Goal: Task Accomplishment & Management: Manage account settings

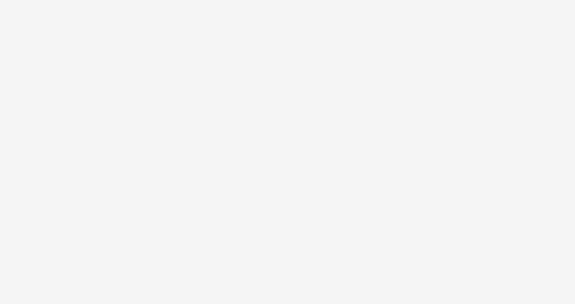
click at [221, 0] on html at bounding box center [287, 0] width 575 height 0
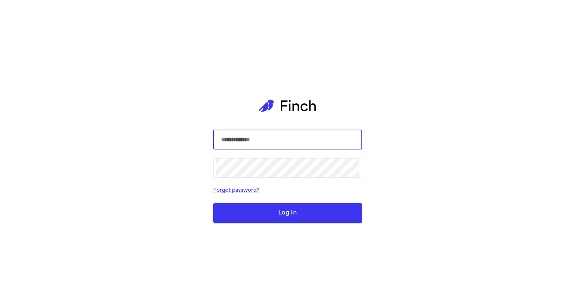
type input "**********"
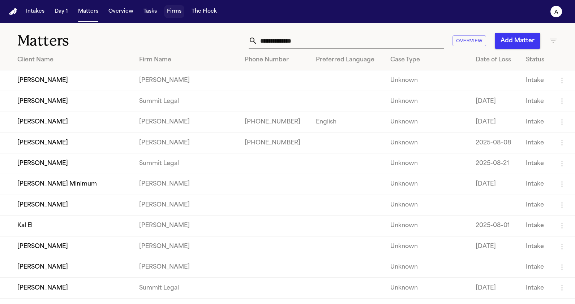
click at [170, 11] on button "Firms" at bounding box center [174, 11] width 20 height 13
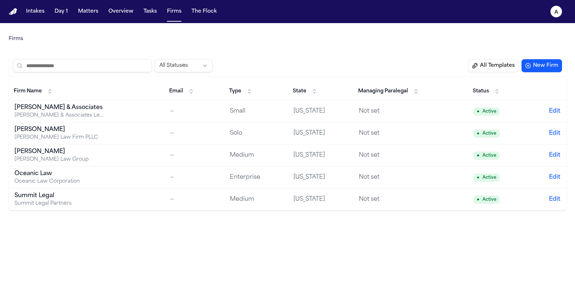
click at [493, 70] on button "All Templates" at bounding box center [493, 65] width 51 height 13
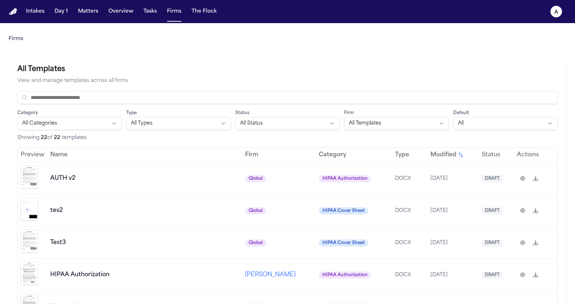
click at [30, 174] on img "Preview template" at bounding box center [29, 177] width 17 height 23
click at [129, 234] on td "Test3" at bounding box center [144, 243] width 195 height 32
click at [522, 209] on button at bounding box center [523, 211] width 12 height 12
click at [524, 176] on button at bounding box center [523, 179] width 12 height 12
click at [29, 174] on img "Preview template" at bounding box center [29, 177] width 17 height 23
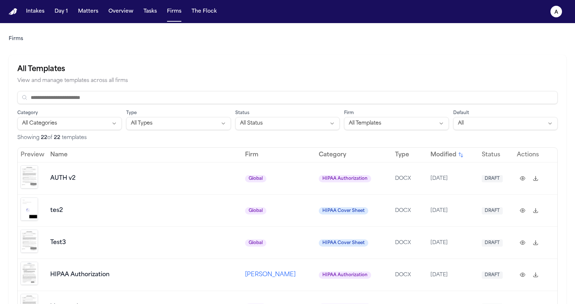
click at [42, 212] on td at bounding box center [33, 210] width 30 height 32
click at [32, 207] on img "Preview template" at bounding box center [29, 209] width 17 height 23
click at [35, 240] on img "Preview template" at bounding box center [29, 241] width 17 height 23
click at [73, 246] on td "Test3" at bounding box center [144, 243] width 195 height 32
click at [520, 237] on button at bounding box center [523, 243] width 12 height 12
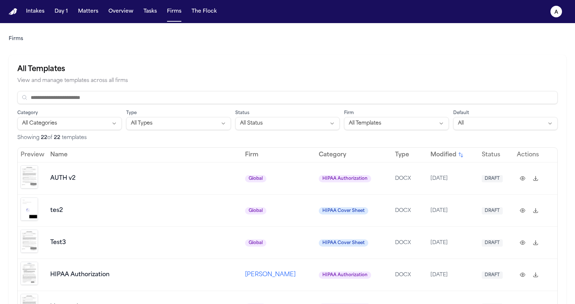
click at [519, 177] on button at bounding box center [523, 179] width 12 height 12
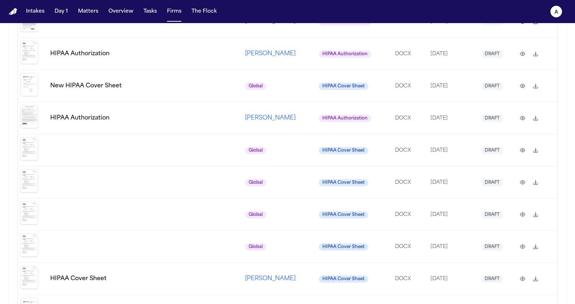
scroll to position [484, 0]
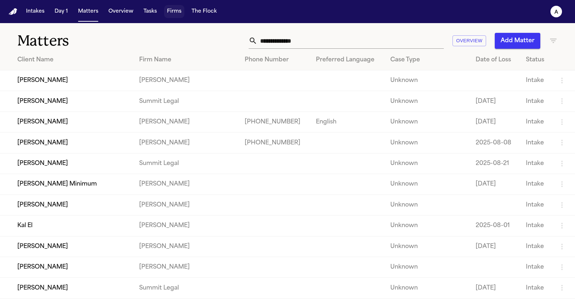
click at [172, 12] on button "Firms" at bounding box center [174, 11] width 20 height 13
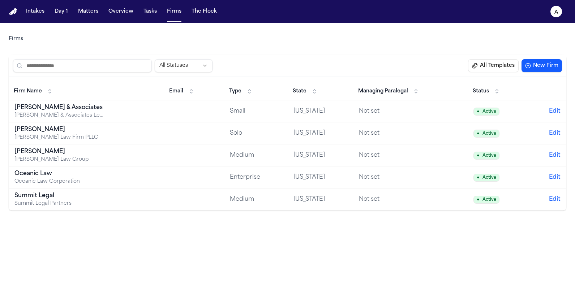
click at [495, 65] on button "All Templates" at bounding box center [493, 65] width 51 height 13
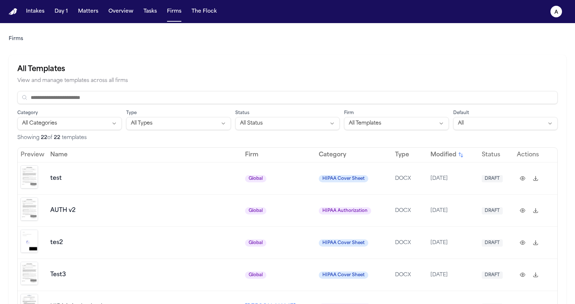
click at [26, 181] on img "Preview template" at bounding box center [29, 177] width 17 height 23
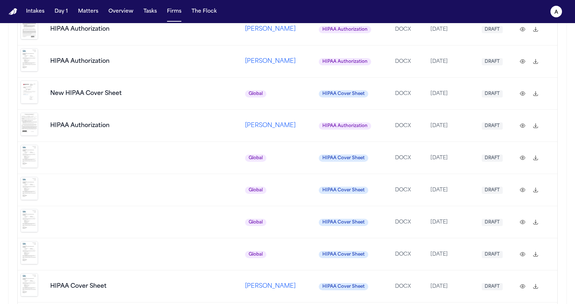
scroll to position [354, 0]
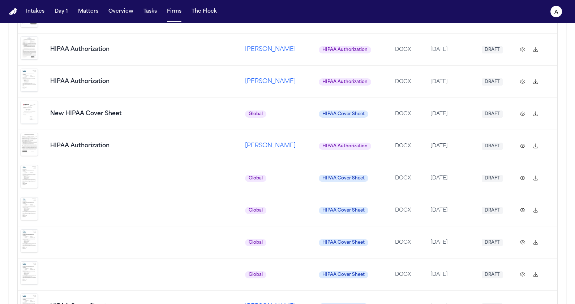
click at [520, 172] on button at bounding box center [523, 178] width 12 height 12
click at [519, 140] on button at bounding box center [523, 146] width 12 height 12
click at [522, 108] on button at bounding box center [523, 114] width 12 height 12
click at [522, 76] on button at bounding box center [523, 82] width 12 height 12
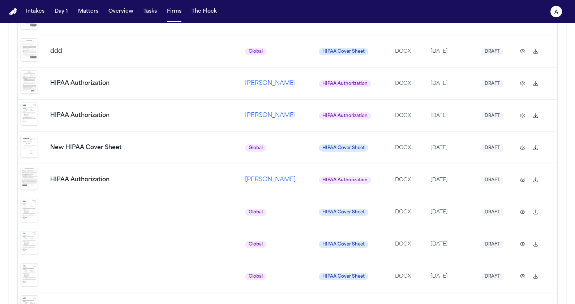
click at [521, 78] on button at bounding box center [523, 84] width 12 height 12
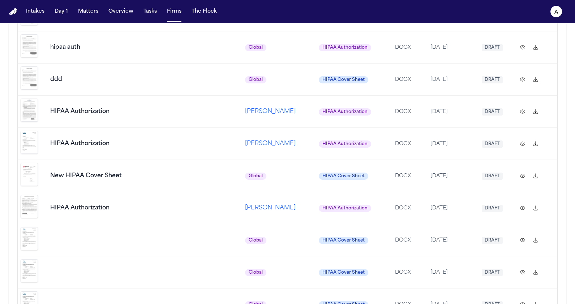
scroll to position [284, 0]
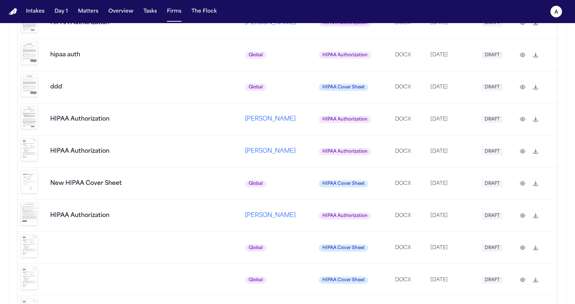
click at [521, 81] on button at bounding box center [523, 87] width 12 height 12
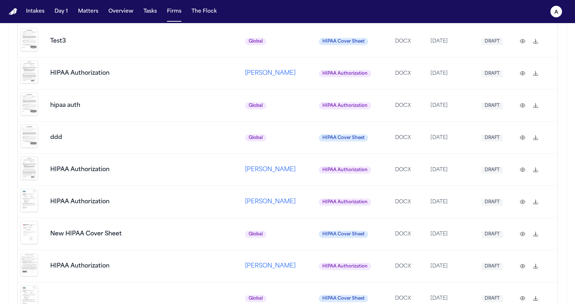
scroll to position [232, 0]
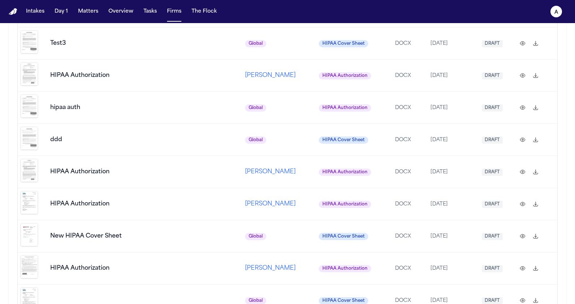
click at [523, 102] on button at bounding box center [523, 108] width 12 height 12
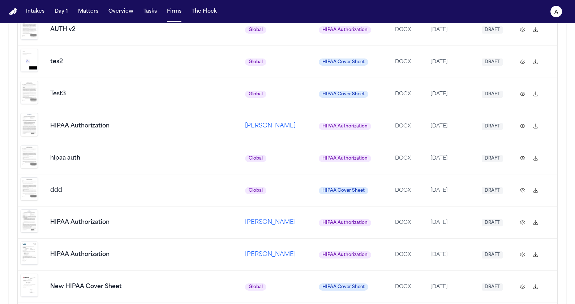
scroll to position [162, 0]
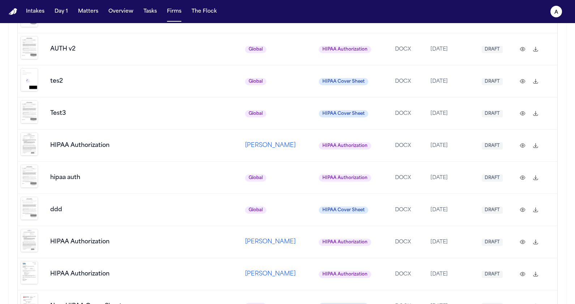
click at [523, 77] on button at bounding box center [523, 82] width 12 height 12
click at [524, 44] on button at bounding box center [523, 49] width 12 height 12
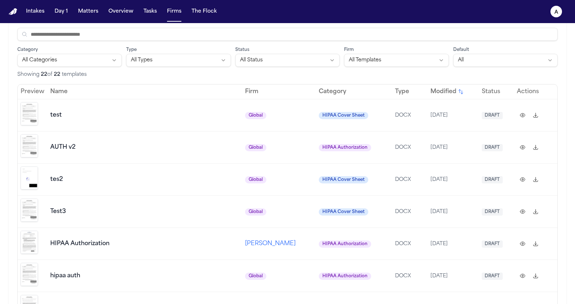
scroll to position [57, 0]
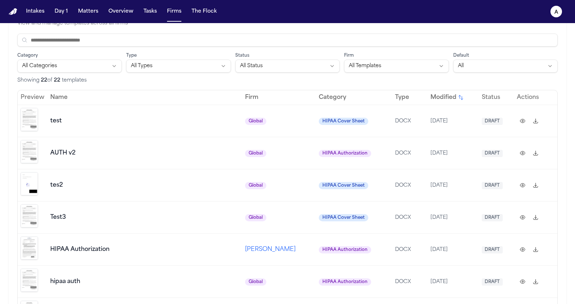
click at [522, 120] on button at bounding box center [523, 121] width 12 height 12
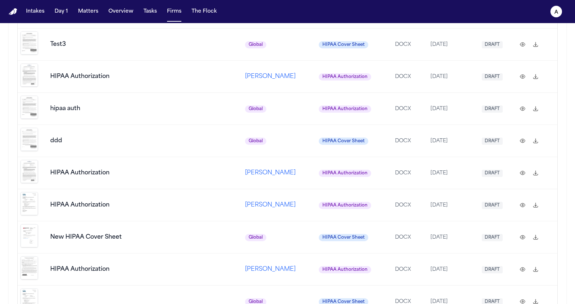
scroll to position [547, 0]
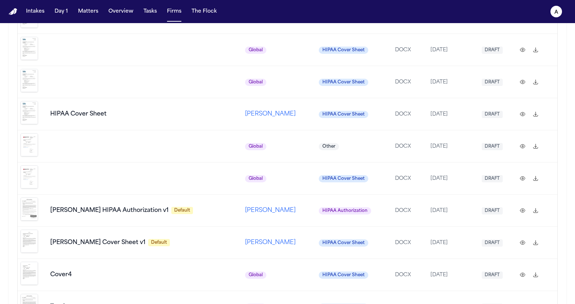
click at [521, 237] on button at bounding box center [523, 243] width 12 height 12
click at [522, 205] on button at bounding box center [523, 211] width 12 height 12
click at [34, 230] on img "Preview template" at bounding box center [29, 241] width 17 height 23
click at [33, 198] on img "Preview template" at bounding box center [29, 209] width 17 height 23
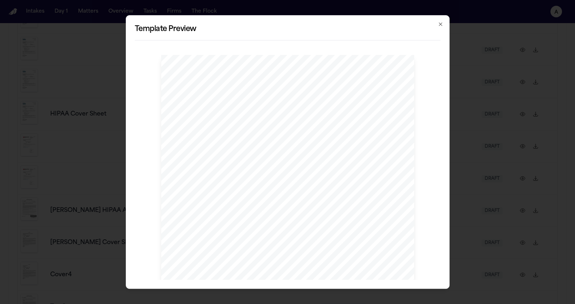
scroll to position [108, 0]
click at [443, 47] on div "Template Preview HIPAA Privacy Authorization For Disclosure of Protected Health…" at bounding box center [288, 152] width 324 height 274
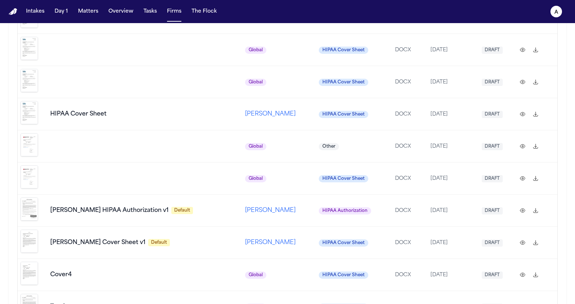
click at [24, 198] on img "Preview template" at bounding box center [29, 209] width 17 height 23
click at [35, 230] on img "Preview template" at bounding box center [29, 241] width 17 height 23
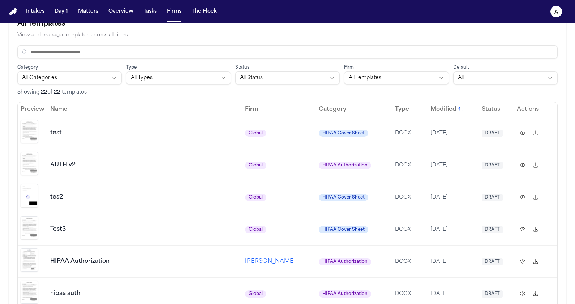
scroll to position [0, 0]
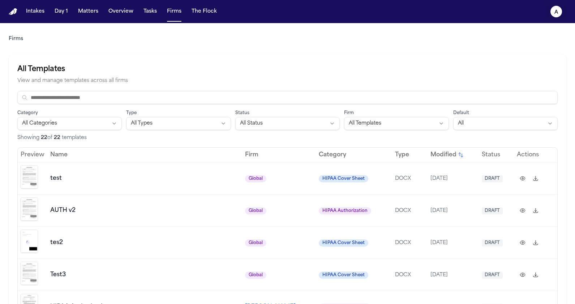
click at [559, 12] on icon "a" at bounding box center [556, 12] width 12 height 12
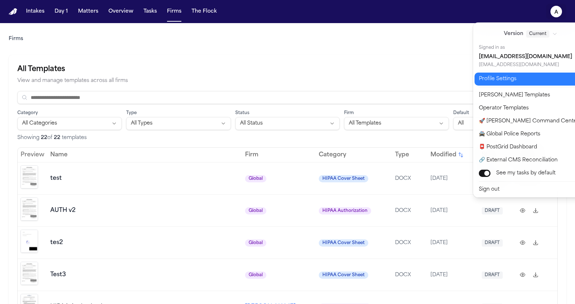
click at [521, 85] on button "Profile Settings" at bounding box center [535, 79] width 120 height 13
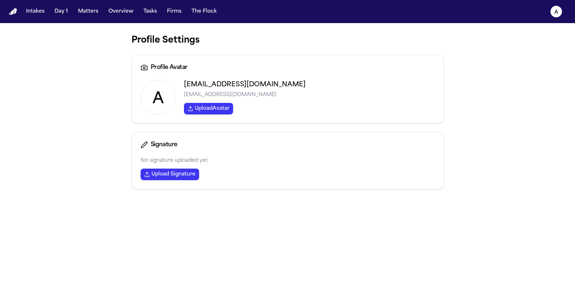
click at [175, 176] on button "Upload Signature" at bounding box center [170, 175] width 59 height 12
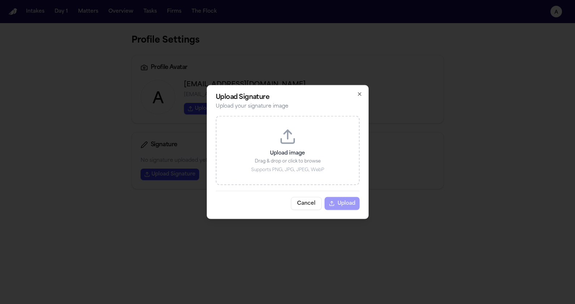
click at [312, 204] on button "Cancel" at bounding box center [306, 203] width 31 height 13
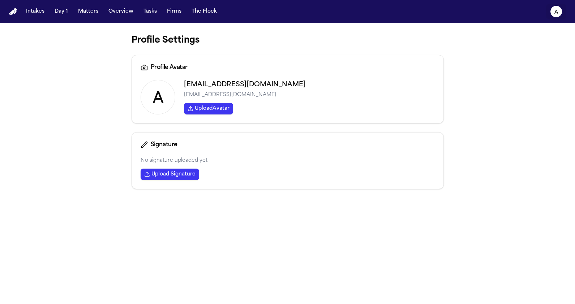
click at [553, 6] on button "a" at bounding box center [556, 12] width 20 height 16
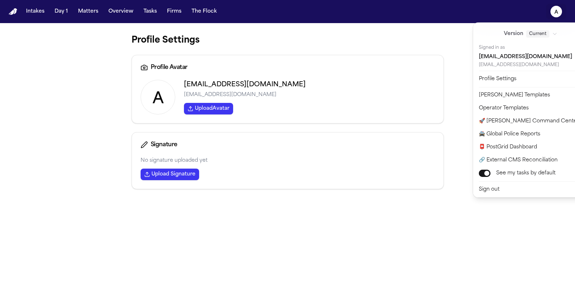
click at [309, 68] on div "Intakes Day 1 Matters Overview Tasks Firms The Flock a Profile Settings Profile…" at bounding box center [287, 152] width 575 height 304
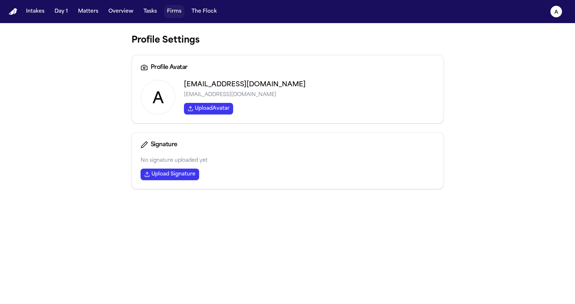
click at [175, 9] on button "Firms" at bounding box center [174, 11] width 20 height 13
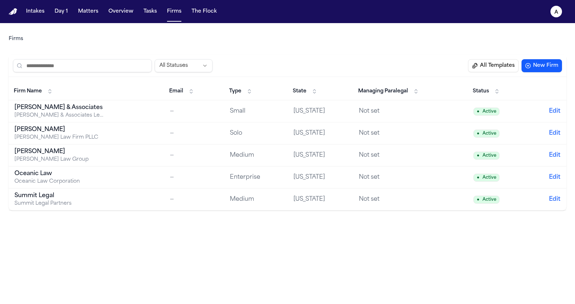
click at [73, 110] on div "[PERSON_NAME] & Associates" at bounding box center [59, 107] width 90 height 9
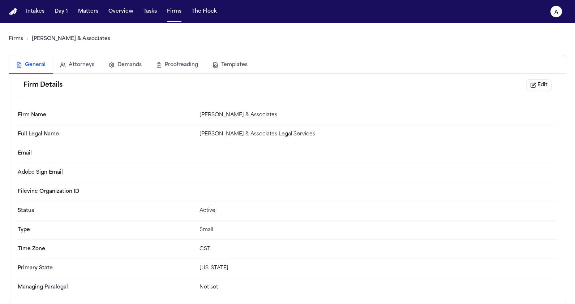
click at [86, 59] on button "Attorneys" at bounding box center [77, 65] width 49 height 16
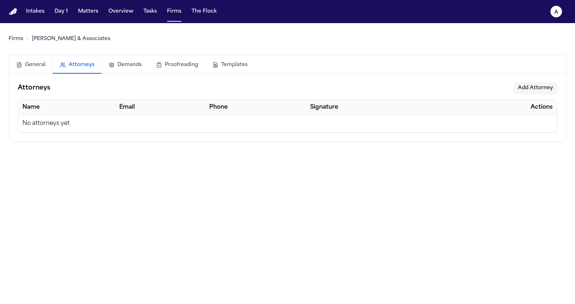
click at [93, 120] on td "No attorneys yet" at bounding box center [287, 124] width 539 height 18
click at [523, 89] on button "Add Attorney" at bounding box center [536, 88] width 44 height 12
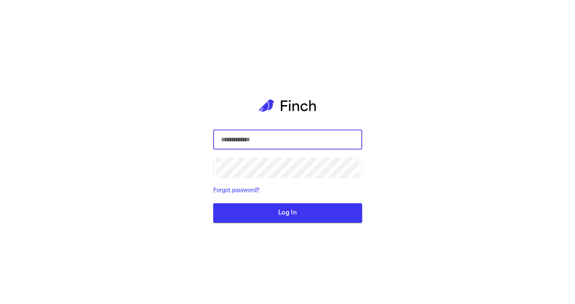
type input "**********"
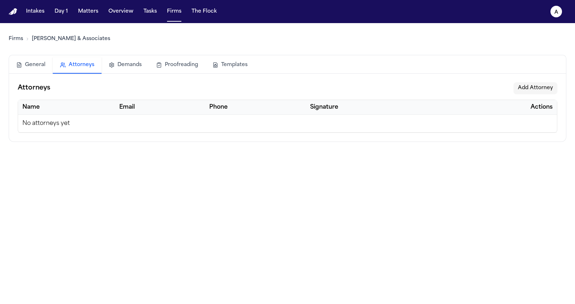
click at [549, 92] on button "Add Attorney" at bounding box center [536, 88] width 44 height 12
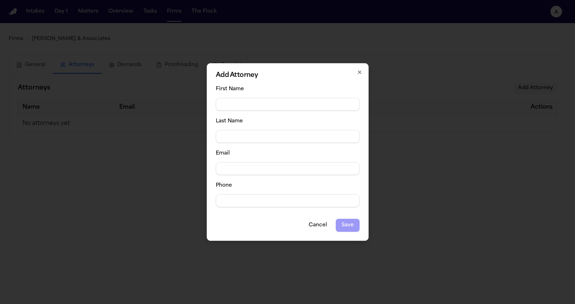
type input "****"
type input "******"
type input "**********"
click at [355, 226] on button "Save" at bounding box center [348, 225] width 24 height 13
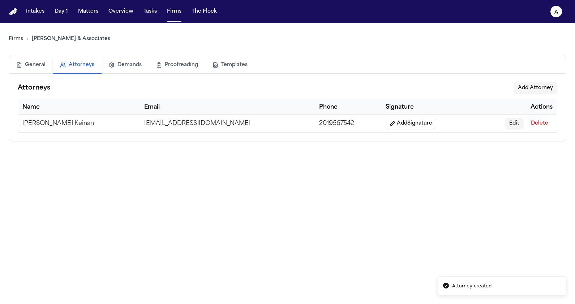
click at [386, 125] on button "Add Signature" at bounding box center [411, 124] width 51 height 12
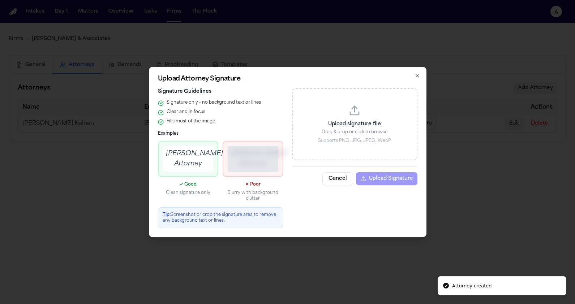
click at [352, 142] on p "Supports PNG, JPG, JPEG, WebP" at bounding box center [354, 141] width 107 height 6
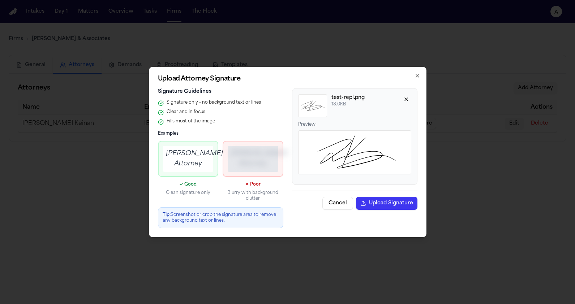
click at [370, 196] on div "Cancel Upload Signature" at bounding box center [354, 200] width 125 height 19
click at [375, 204] on button "Upload Signature" at bounding box center [386, 203] width 61 height 13
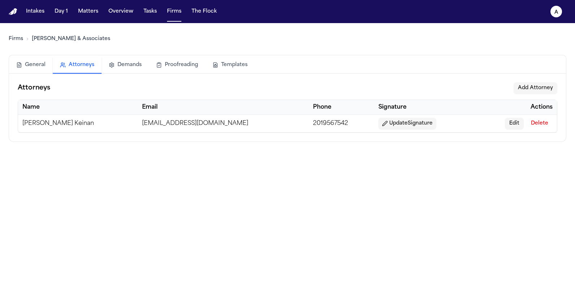
click at [378, 119] on button "Update Signature" at bounding box center [407, 124] width 58 height 12
click at [121, 62] on button "Demands" at bounding box center [125, 65] width 47 height 16
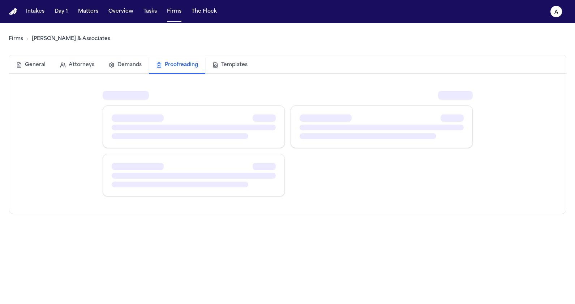
click at [167, 62] on button "Proofreading" at bounding box center [177, 65] width 56 height 17
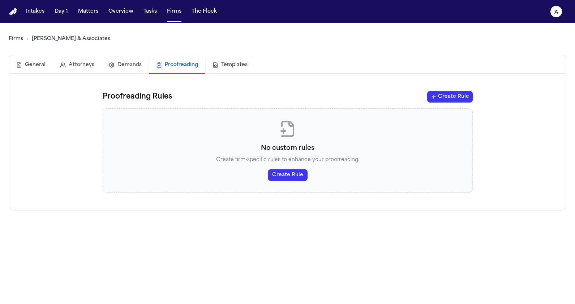
click at [108, 68] on button "Demands" at bounding box center [125, 65] width 47 height 16
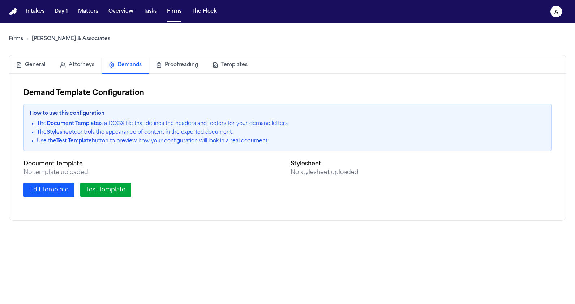
click at [201, 70] on button "Proofreading" at bounding box center [177, 65] width 56 height 16
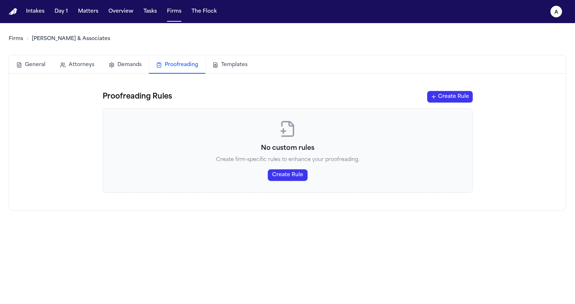
click at [219, 68] on button "Templates" at bounding box center [230, 65] width 50 height 16
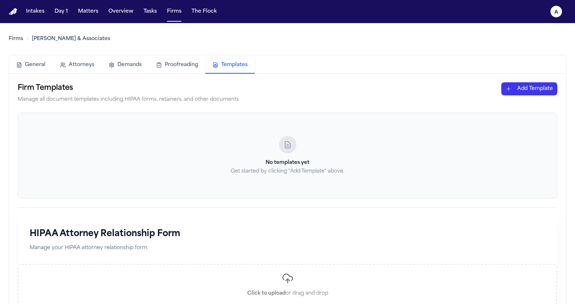
click at [127, 59] on button "Demands" at bounding box center [125, 65] width 47 height 16
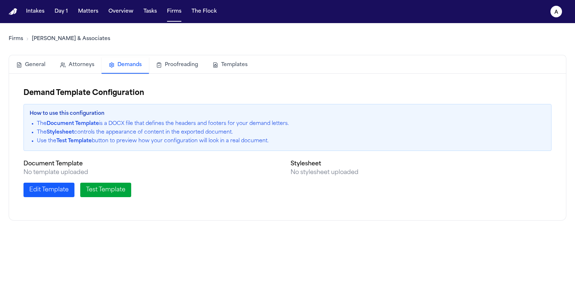
click at [78, 60] on button "Attorneys" at bounding box center [77, 65] width 49 height 16
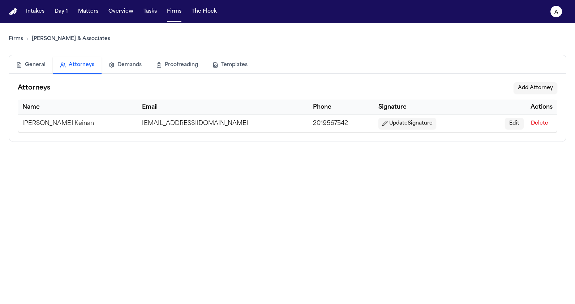
click at [40, 61] on button "General" at bounding box center [31, 65] width 44 height 16
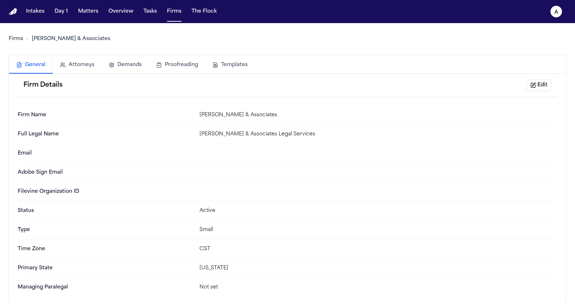
click at [242, 66] on button "Templates" at bounding box center [230, 65] width 50 height 16
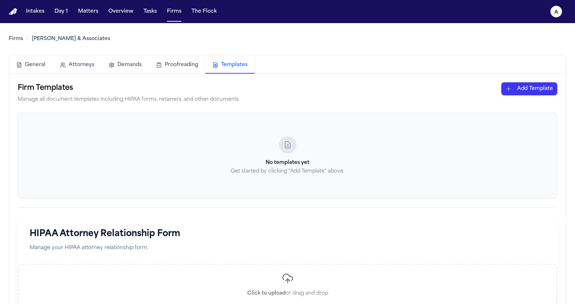
click at [112, 69] on button "Demands" at bounding box center [125, 65] width 47 height 16
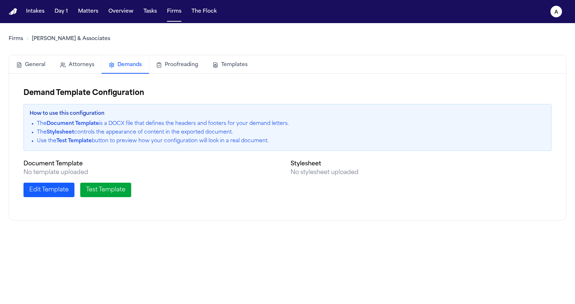
click at [85, 71] on button "Attorneys" at bounding box center [77, 65] width 49 height 16
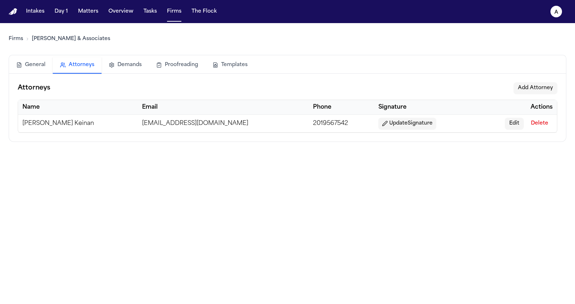
click at [309, 120] on td "2019567542" at bounding box center [341, 124] width 65 height 18
click at [109, 103] on th "Name" at bounding box center [78, 107] width 120 height 15
click at [93, 80] on div "Attorneys Add Attorney Name Email Phone Signature Actions Dean Keinan hello@k4n…" at bounding box center [287, 108] width 557 height 68
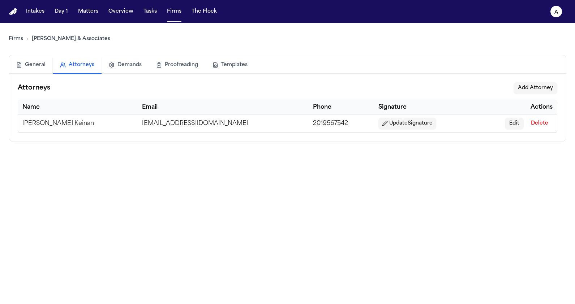
click at [37, 67] on button "General" at bounding box center [31, 65] width 44 height 16
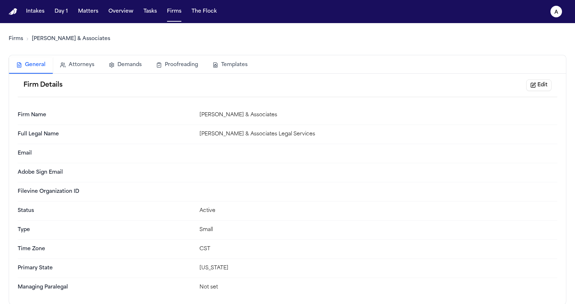
click at [107, 56] on div "General Attorneys Demands Proofreading Templates" at bounding box center [288, 64] width 558 height 19
click at [111, 60] on button "Demands" at bounding box center [125, 65] width 47 height 16
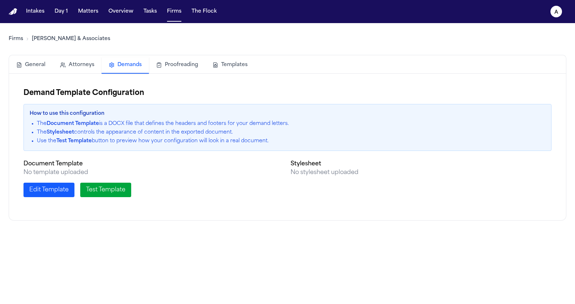
click at [157, 65] on button "Proofreading" at bounding box center [177, 65] width 56 height 16
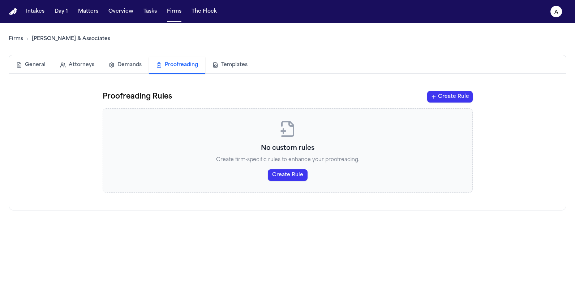
click at [216, 67] on button "Templates" at bounding box center [230, 65] width 50 height 16
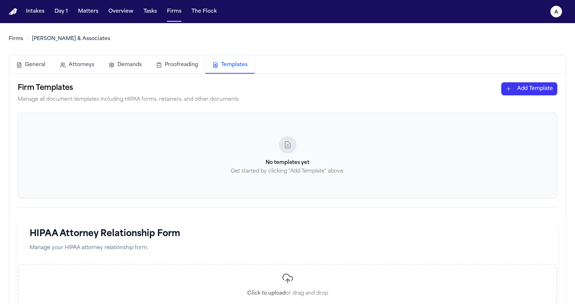
click at [73, 51] on div "Firms Baker & Associates General Attorneys Demands Proofreading Templates Firm …" at bounding box center [288, 223] width 558 height 400
click at [73, 55] on div "General Attorneys Demands Proofreading Templates" at bounding box center [288, 64] width 558 height 19
click at [73, 67] on button "Attorneys" at bounding box center [77, 65] width 49 height 16
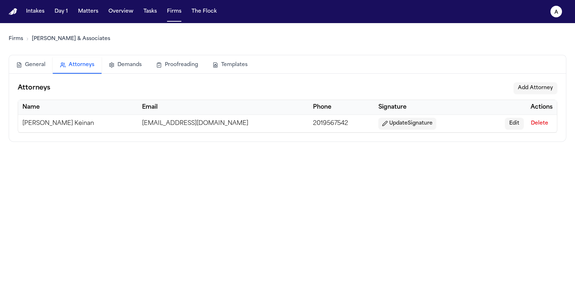
click at [31, 58] on button "General" at bounding box center [31, 65] width 44 height 16
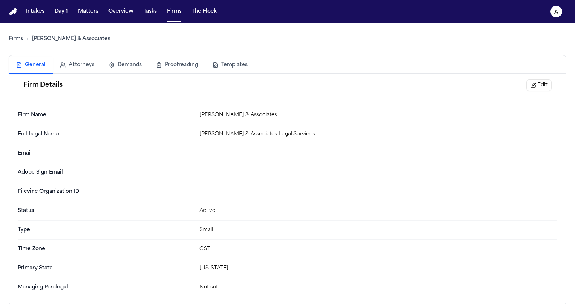
click at [104, 68] on button "Demands" at bounding box center [125, 65] width 47 height 16
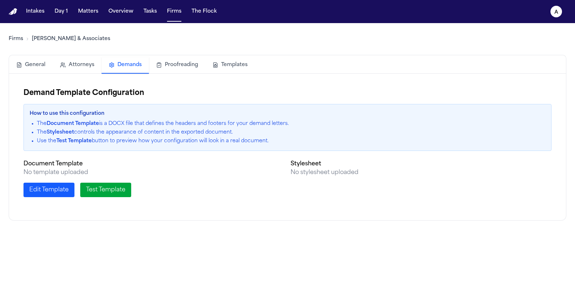
click at [85, 68] on button "Attorneys" at bounding box center [77, 65] width 49 height 16
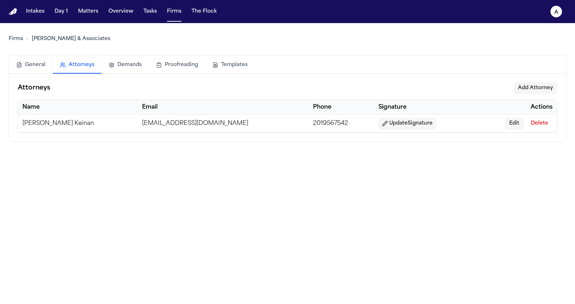
click at [111, 70] on button "Demands" at bounding box center [125, 65] width 47 height 16
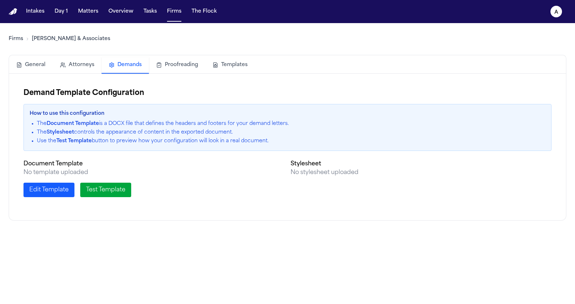
click at [81, 70] on button "Attorneys" at bounding box center [77, 65] width 49 height 16
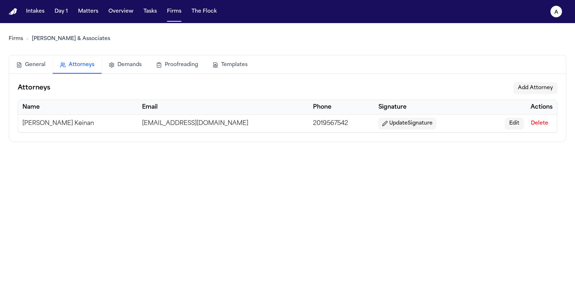
click at [126, 66] on button "Demands" at bounding box center [125, 65] width 47 height 16
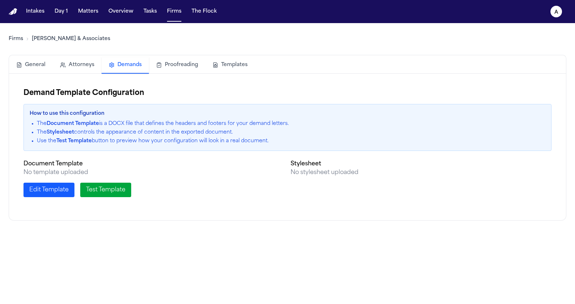
click at [166, 71] on button "Proofreading" at bounding box center [177, 65] width 56 height 16
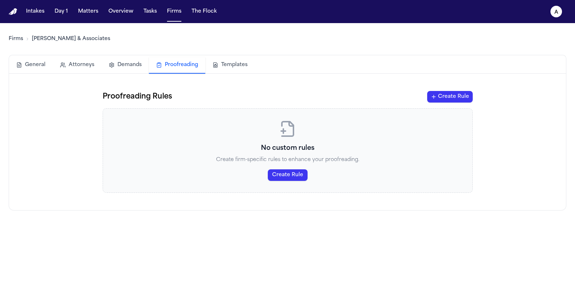
click at [231, 68] on button "Templates" at bounding box center [230, 65] width 50 height 16
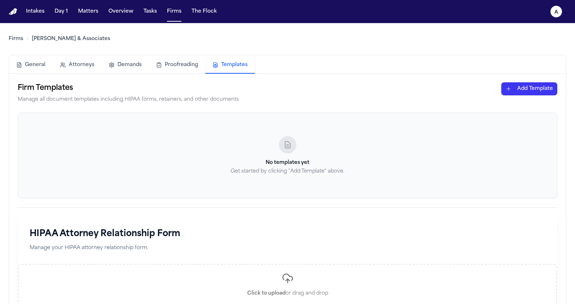
click at [49, 61] on button "General" at bounding box center [31, 65] width 44 height 16
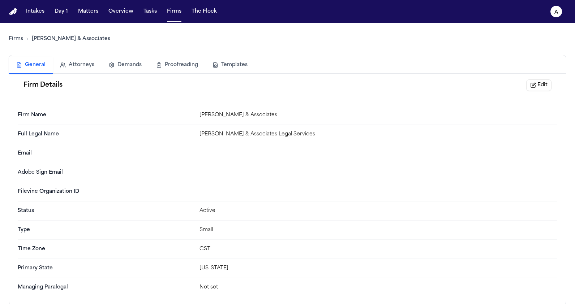
scroll to position [2, 0]
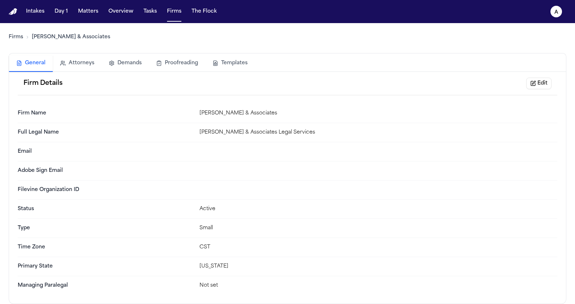
click at [230, 139] on div "Full Legal Name Baker & Associates Legal Services" at bounding box center [288, 132] width 540 height 19
click at [232, 64] on button "Templates" at bounding box center [230, 63] width 50 height 16
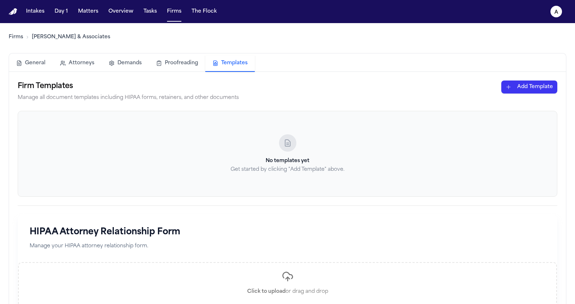
click at [197, 60] on button "Proofreading" at bounding box center [177, 63] width 56 height 16
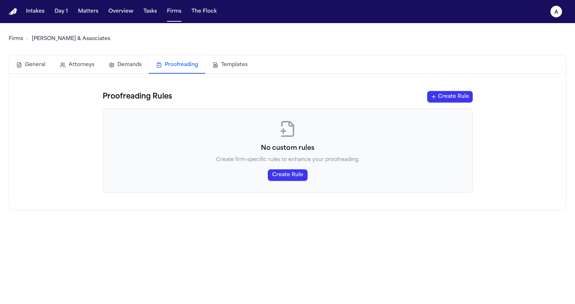
click at [135, 73] on button "Demands" at bounding box center [125, 65] width 47 height 16
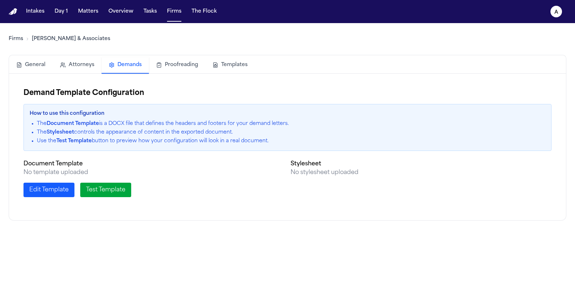
click at [165, 70] on button "Proofreading" at bounding box center [177, 65] width 56 height 16
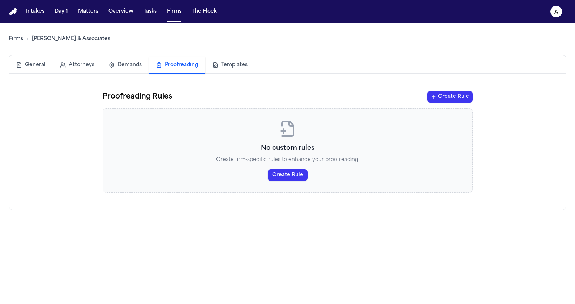
click at [96, 66] on button "Attorneys" at bounding box center [77, 65] width 49 height 16
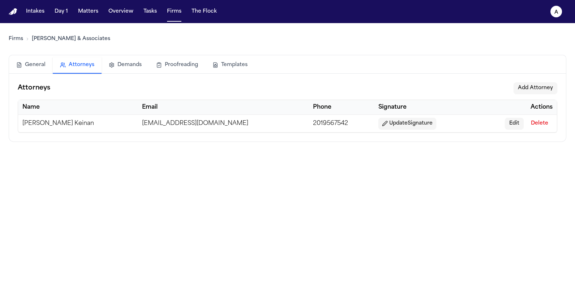
click at [42, 67] on button "General" at bounding box center [31, 65] width 44 height 16
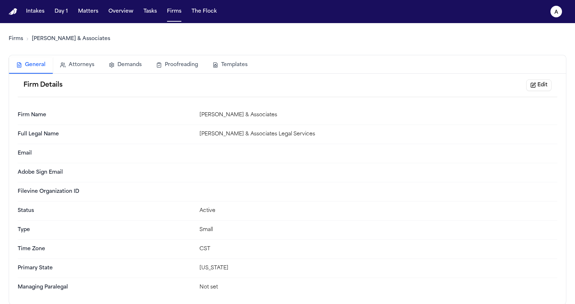
click at [163, 72] on button "Proofreading" at bounding box center [177, 65] width 56 height 16
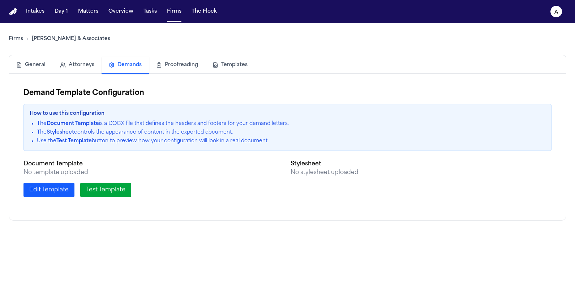
click at [120, 64] on button "Demands" at bounding box center [125, 65] width 47 height 17
click at [208, 64] on button "Templates" at bounding box center [230, 65] width 50 height 16
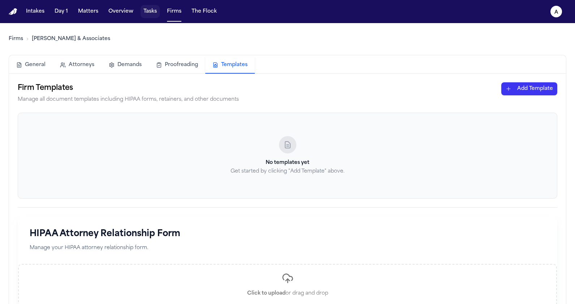
click at [149, 12] on button "Tasks" at bounding box center [150, 11] width 19 height 13
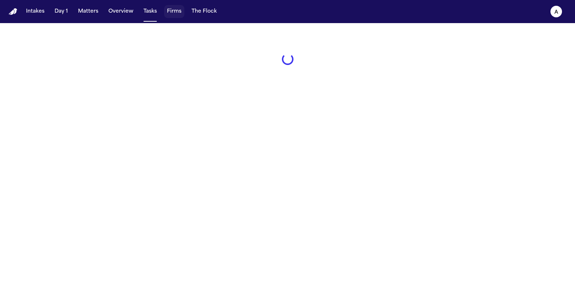
click at [170, 16] on button "Firms" at bounding box center [174, 11] width 20 height 13
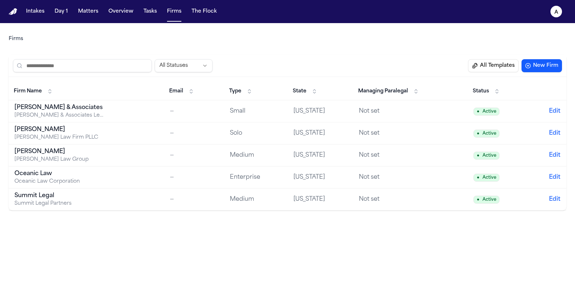
click at [474, 63] on button "All Templates" at bounding box center [493, 65] width 51 height 13
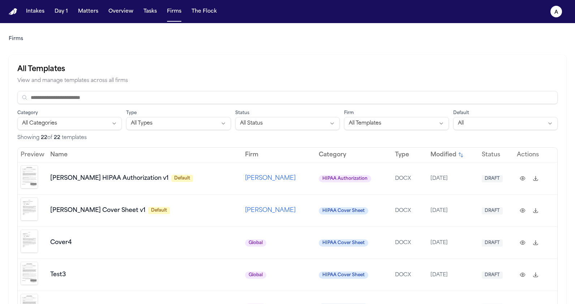
click at [475, 127] on html "Intakes Day 1 Matters Overview Tasks Firms The Flock a Firms All Templates View…" at bounding box center [287, 152] width 575 height 304
click at [459, 92] on input at bounding box center [287, 97] width 540 height 13
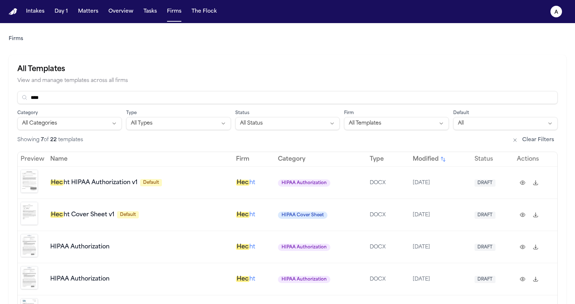
type input "*****"
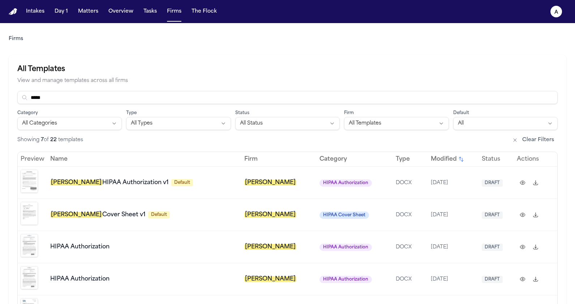
click at [332, 94] on input "*****" at bounding box center [287, 97] width 540 height 13
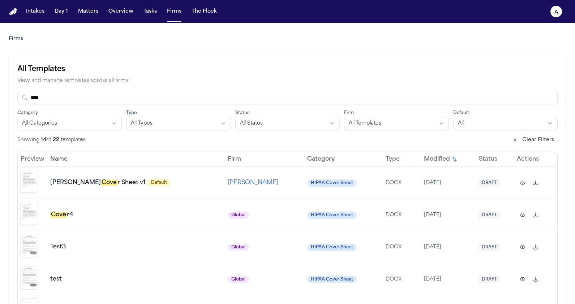
type input "*****"
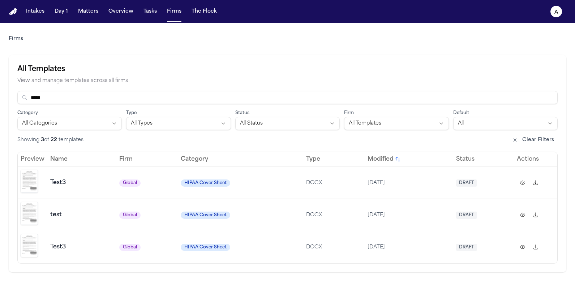
type input "******"
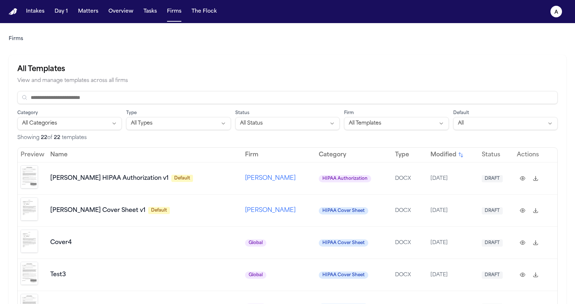
click at [430, 155] on span "Modified" at bounding box center [443, 155] width 26 height 9
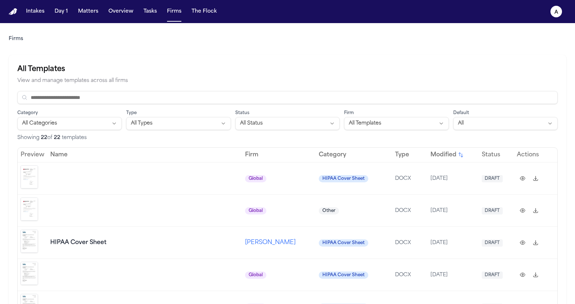
click at [430, 155] on span "Modified" at bounding box center [443, 155] width 26 height 9
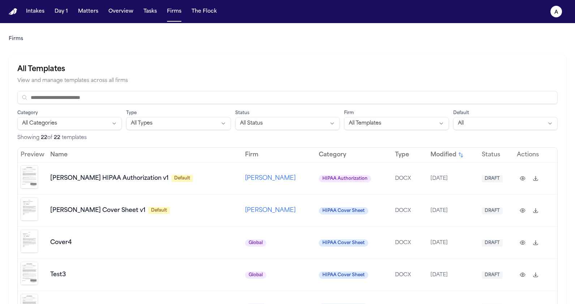
click at [434, 189] on td "[DATE]" at bounding box center [453, 178] width 51 height 32
click at [112, 178] on span "[PERSON_NAME] HIPAA Authorization v1" at bounding box center [109, 179] width 118 height 6
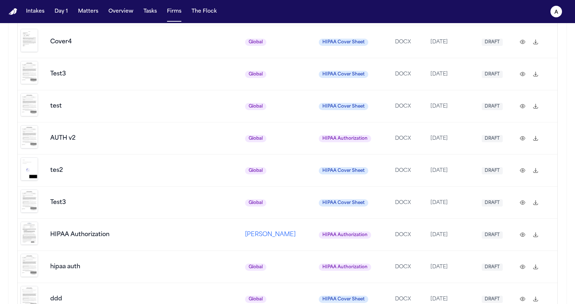
scroll to position [187, 0]
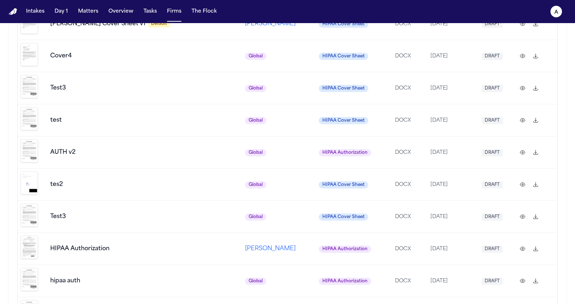
click at [244, 202] on td "Global" at bounding box center [279, 217] width 74 height 32
click at [123, 201] on td "Test3" at bounding box center [144, 217] width 195 height 32
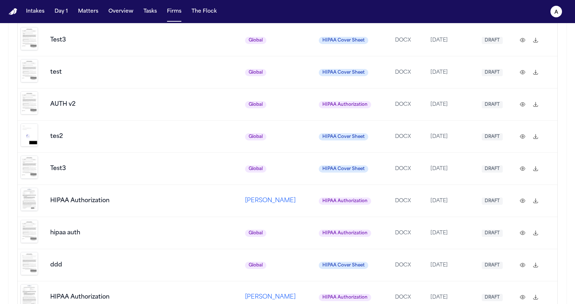
scroll to position [0, 0]
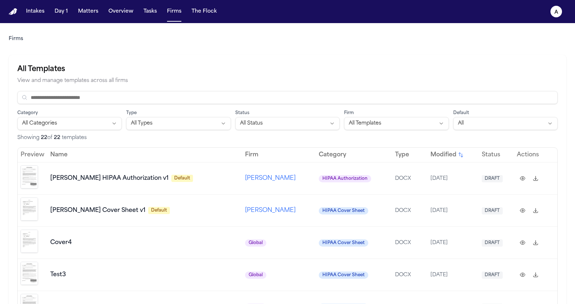
click at [78, 105] on div "Category All Categories Type All Types Status All Status Firm All Templates Def…" at bounding box center [287, 116] width 540 height 51
click at [78, 99] on input at bounding box center [287, 97] width 540 height 13
click at [28, 183] on img "Preview template" at bounding box center [29, 177] width 17 height 23
click at [522, 175] on button at bounding box center [523, 179] width 12 height 12
click at [32, 178] on img "Preview template" at bounding box center [29, 177] width 17 height 23
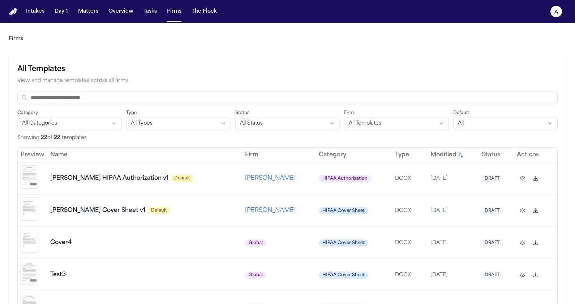
click at [190, 120] on html "Intakes Day 1 Matters Overview Tasks Firms The Flock a Firms All Templates View…" at bounding box center [287, 152] width 575 height 304
click at [168, 124] on html "Intakes Day 1 Matters Overview Tasks Firms The Flock a Firms All Templates View…" at bounding box center [287, 152] width 575 height 304
click at [102, 125] on html "Intakes Day 1 Matters Overview Tasks Firms The Flock a Firms All Templates View…" at bounding box center [287, 152] width 575 height 304
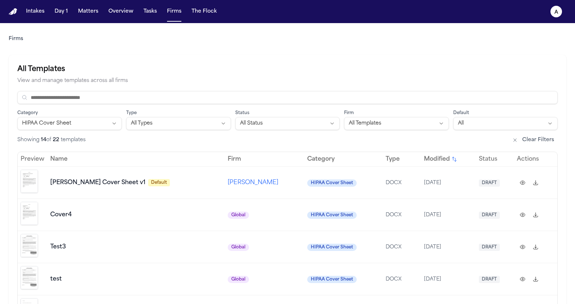
click at [112, 125] on html "Intakes Day 1 Matters Overview Tasks Firms The Flock a Firms All Templates View…" at bounding box center [287, 152] width 575 height 304
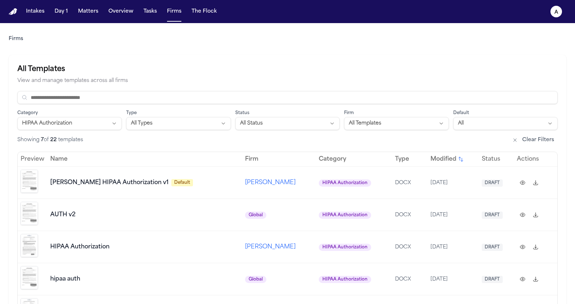
click at [172, 128] on html "Intakes Day 1 Matters Overview Tasks Firms The Flock a Firms All Templates View…" at bounding box center [287, 152] width 575 height 304
click at [154, 73] on html "Intakes Day 1 Matters Overview Tasks Firms The Flock a Firms All Templates View…" at bounding box center [287, 152] width 575 height 304
click at [180, 2] on nav "Intakes Day 1 Matters Overview Tasks Firms The Flock a" at bounding box center [287, 11] width 575 height 23
click at [179, 7] on button "Firms" at bounding box center [174, 11] width 20 height 13
